Goal: Transaction & Acquisition: Purchase product/service

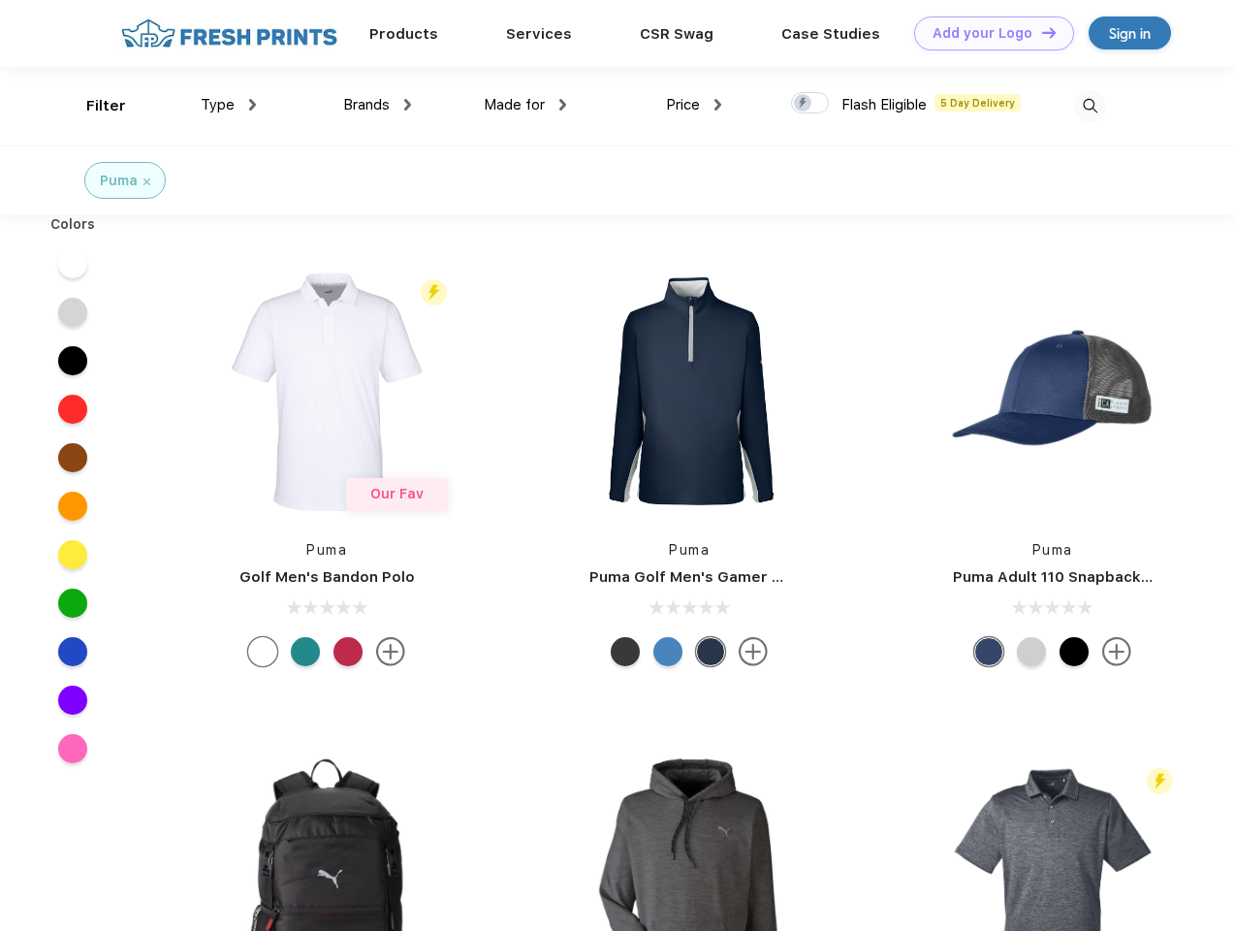
click at [987, 33] on link "Add your Logo Design Tool" at bounding box center [994, 33] width 160 height 34
click at [0, 0] on div "Design Tool" at bounding box center [0, 0] width 0 height 0
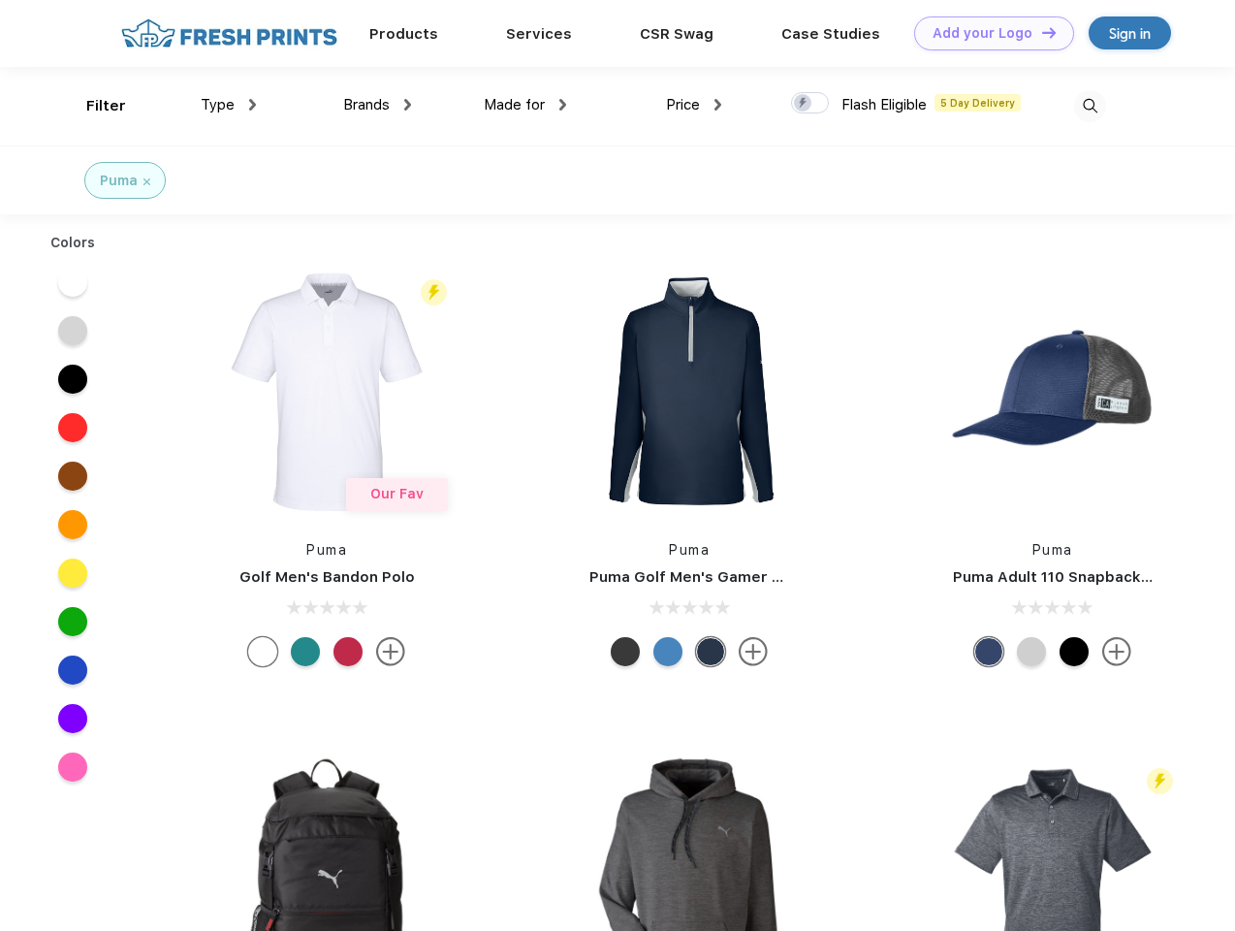
click at [1040, 32] on link "Add your Logo Design Tool" at bounding box center [994, 33] width 160 height 34
click at [93, 106] on div "Filter" at bounding box center [106, 106] width 40 height 22
click at [229, 105] on span "Type" at bounding box center [218, 104] width 34 height 17
click at [377, 105] on span "Brands" at bounding box center [366, 104] width 47 height 17
click at [525, 105] on span "Made for" at bounding box center [514, 104] width 61 height 17
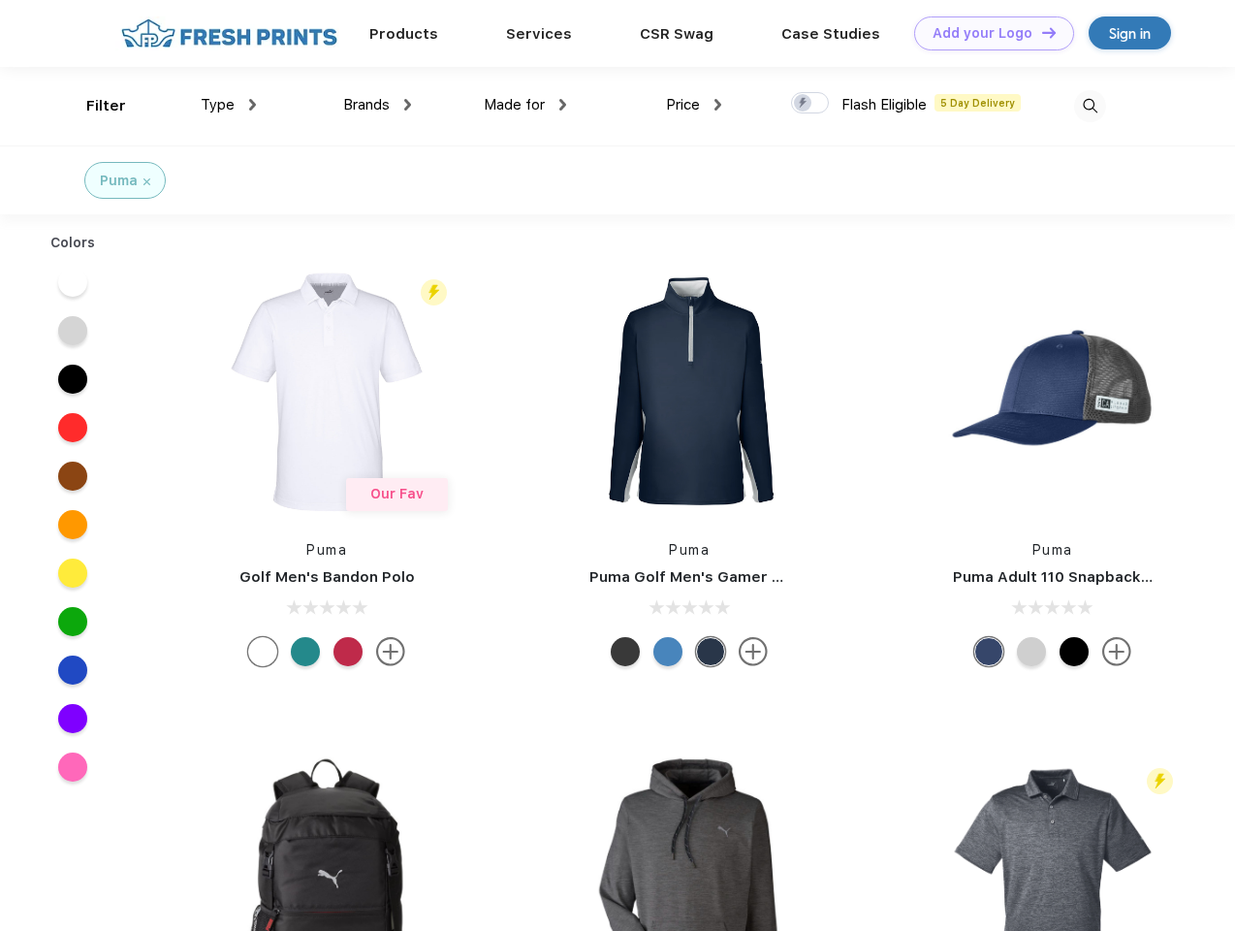
click at [694, 105] on span "Price" at bounding box center [683, 104] width 34 height 17
click at [811, 104] on div at bounding box center [810, 102] width 38 height 21
click at [804, 104] on input "checkbox" at bounding box center [797, 97] width 13 height 13
click at [1090, 106] on img at bounding box center [1090, 106] width 32 height 32
